Goal: Book appointment/travel/reservation

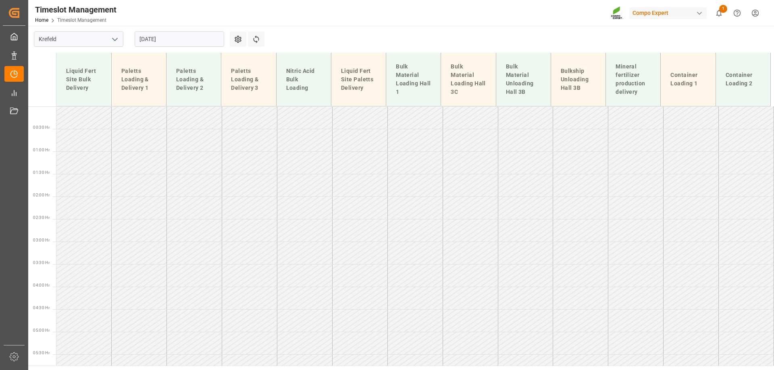
scroll to position [676, 0]
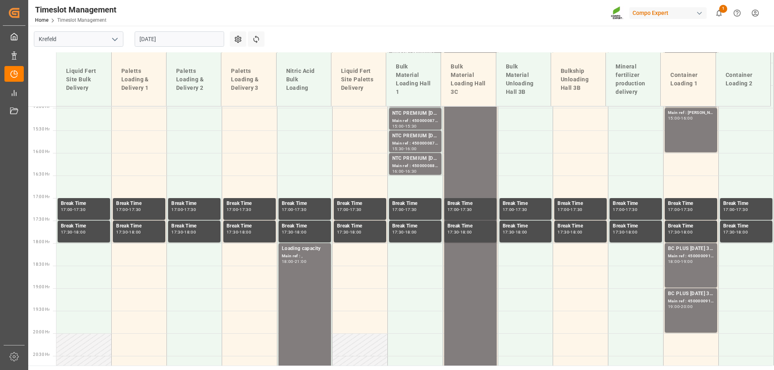
click at [166, 42] on input "[DATE]" at bounding box center [179, 38] width 89 height 15
click at [364, 25] on div "Timeslot Management Home Timeslot Management Compo Expert 1 Notifications Only …" at bounding box center [398, 13] width 751 height 26
click at [174, 41] on input "[DATE]" at bounding box center [179, 38] width 89 height 15
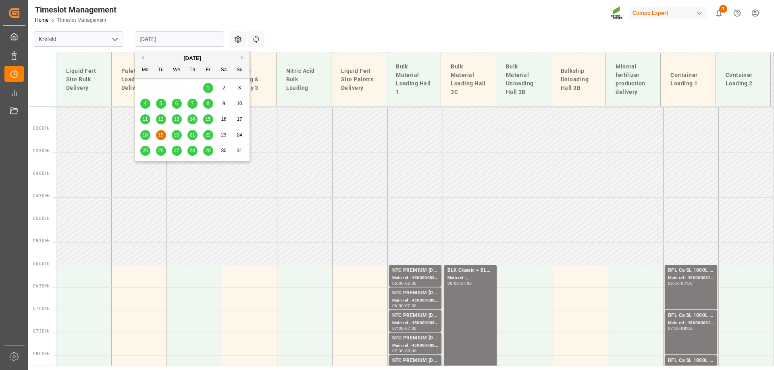
scroll to position [112, 0]
click at [145, 134] on span "18" at bounding box center [144, 135] width 5 height 6
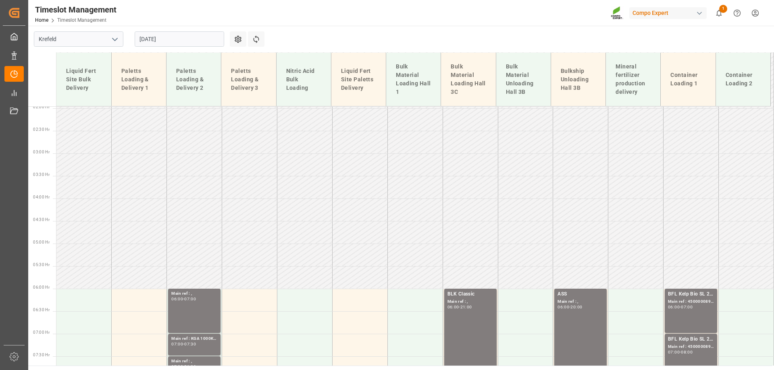
scroll to position [88, 0]
click at [168, 42] on input "[DATE]" at bounding box center [179, 38] width 89 height 15
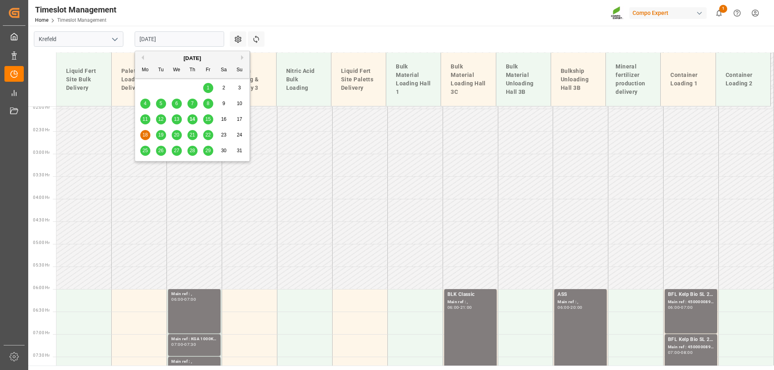
click at [179, 136] on span "20" at bounding box center [176, 135] width 5 height 6
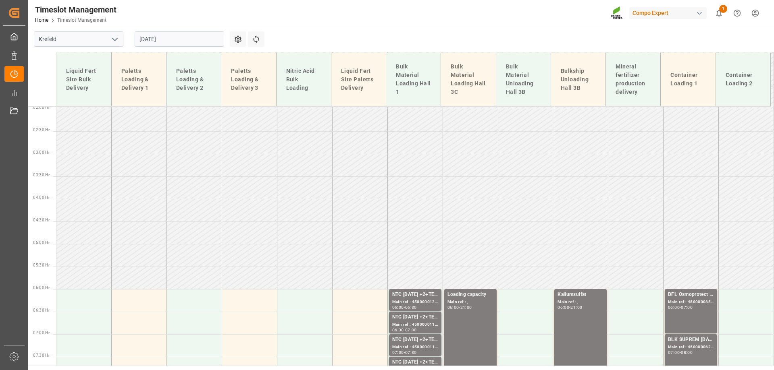
click at [153, 42] on input "[DATE]" at bounding box center [179, 38] width 89 height 15
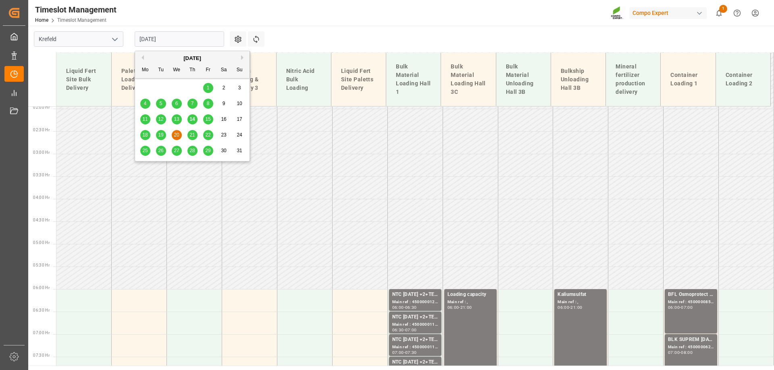
click at [195, 137] on div "21" at bounding box center [192, 136] width 10 height 10
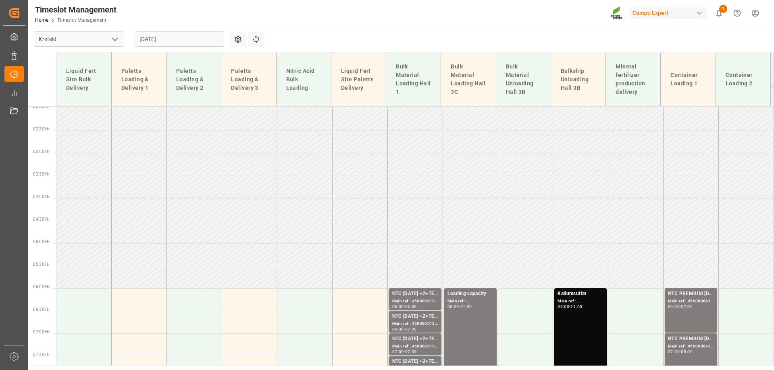
scroll to position [88, 0]
click at [191, 48] on div "[DATE]" at bounding box center [179, 39] width 101 height 27
click at [191, 42] on input "[DATE]" at bounding box center [179, 38] width 89 height 15
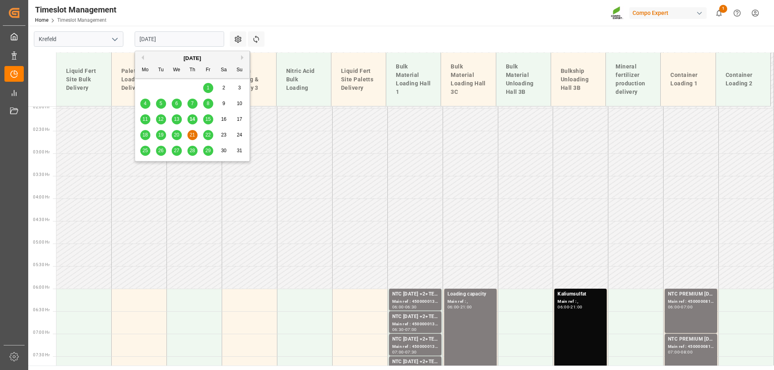
click at [210, 131] on div "22" at bounding box center [208, 136] width 10 height 10
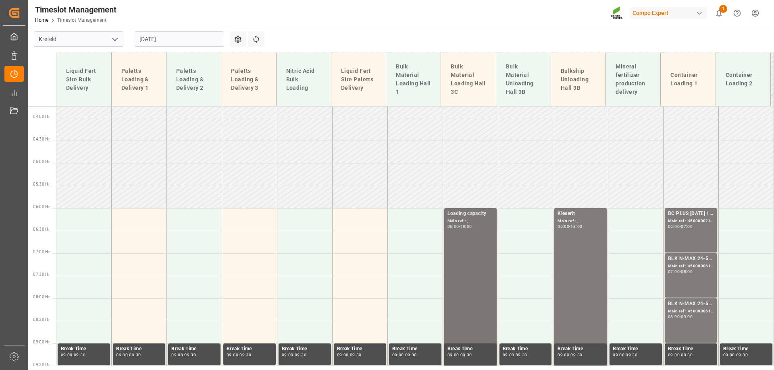
scroll to position [168, 0]
